Goal: Task Accomplishment & Management: Manage account settings

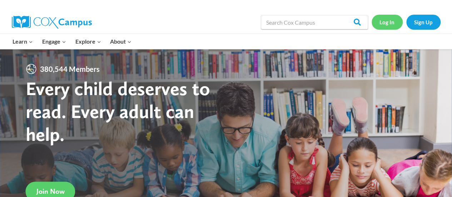
click at [388, 21] on link "Log In" at bounding box center [387, 22] width 31 height 15
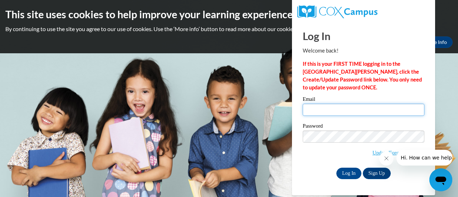
click at [311, 112] on input "Email" at bounding box center [363, 110] width 122 height 12
type input "s"
type input "[EMAIL_ADDRESS][DOMAIN_NAME]"
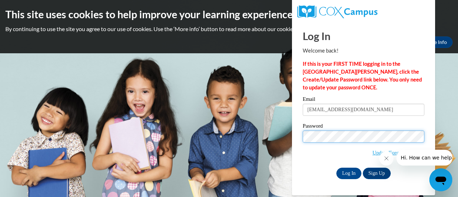
click at [336, 168] on input "Log In" at bounding box center [348, 173] width 25 height 11
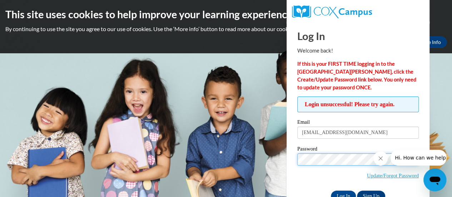
click at [331, 191] on input "Log In" at bounding box center [343, 196] width 25 height 11
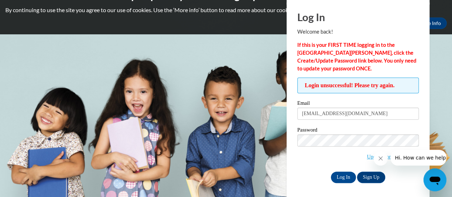
scroll to position [20, 0]
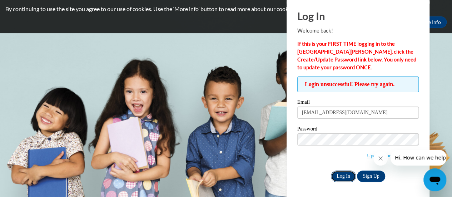
click at [339, 175] on input "Log In" at bounding box center [343, 176] width 25 height 11
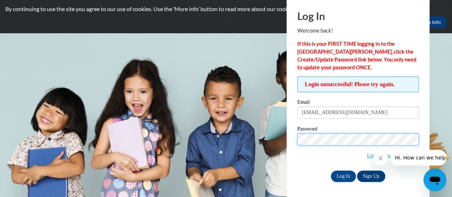
scroll to position [0, 0]
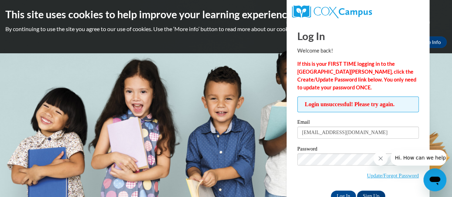
click at [242, 37] on div "Okay More Info" at bounding box center [225, 41] width 441 height 11
click at [382, 158] on icon "Close message from company" at bounding box center [381, 159] width 6 height 6
